Goal: Book appointment/travel/reservation

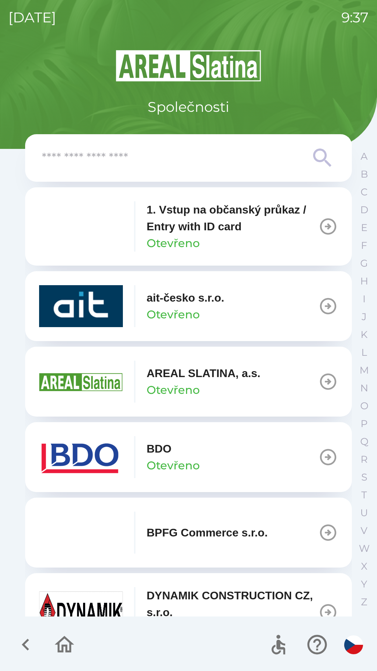
click at [319, 384] on icon "button" at bounding box center [329, 382] width 20 height 20
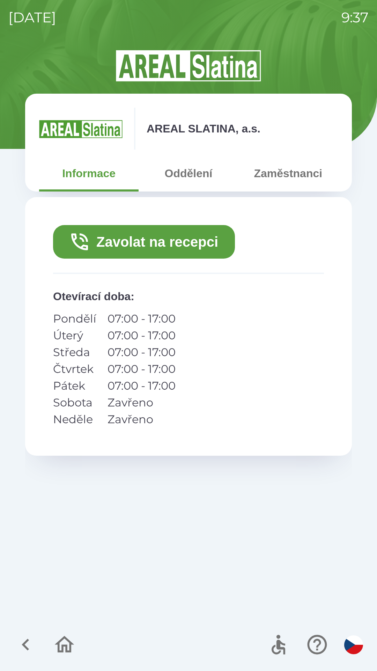
click at [170, 241] on button "Zavolat na recepci" at bounding box center [144, 242] width 182 height 34
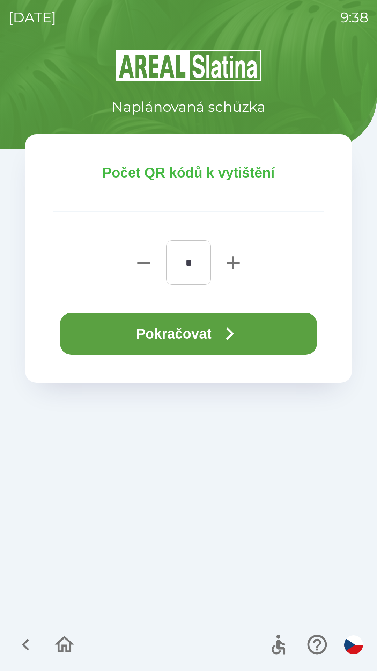
click at [182, 331] on button "Pokračovat" at bounding box center [188, 334] width 257 height 42
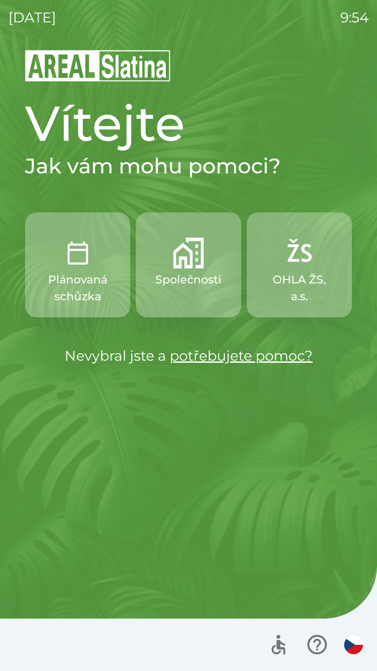
click at [165, 272] on p "Společnosti" at bounding box center [188, 279] width 66 height 17
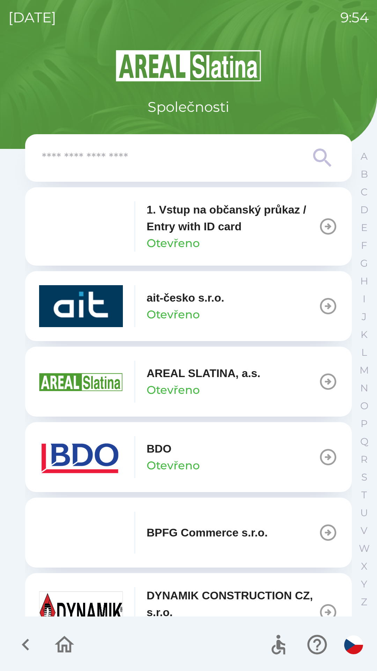
click at [176, 458] on p "Otevřeno" at bounding box center [173, 465] width 53 height 17
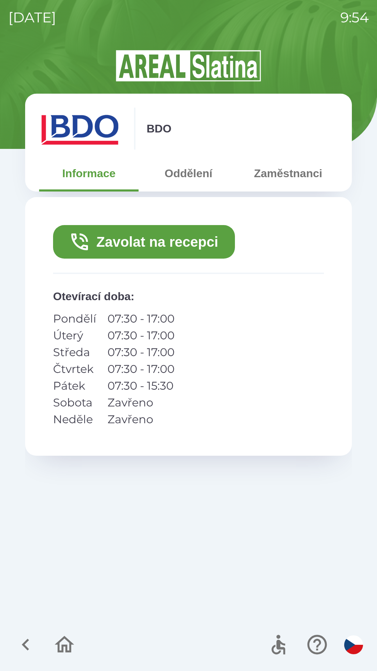
click at [182, 245] on button "Zavolat na recepci" at bounding box center [144, 242] width 182 height 34
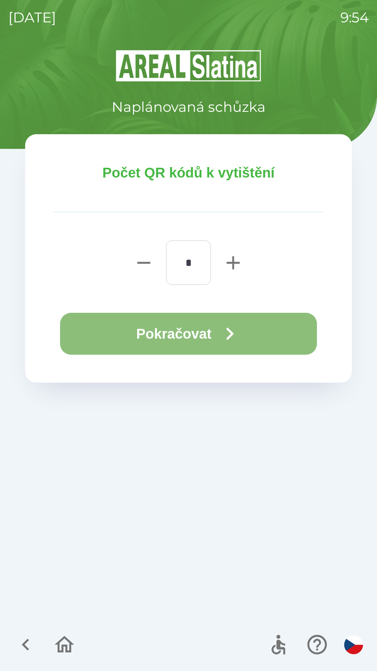
click at [242, 330] on icon "button" at bounding box center [229, 333] width 25 height 25
